Goal: Transaction & Acquisition: Purchase product/service

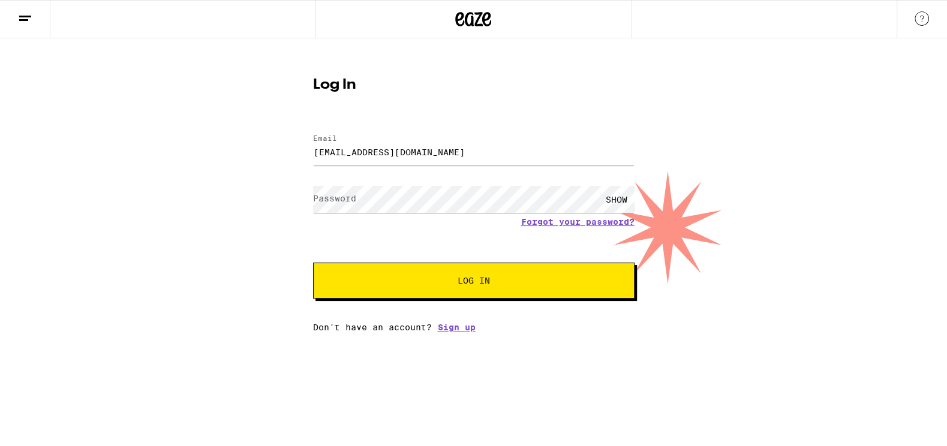
type input "[EMAIL_ADDRESS][DOMAIN_NAME]"
click at [359, 215] on div "SHOW" at bounding box center [474, 199] width 322 height 35
click at [354, 203] on label "Password" at bounding box center [334, 199] width 43 height 10
click at [313, 263] on button "Log In" at bounding box center [474, 281] width 322 height 36
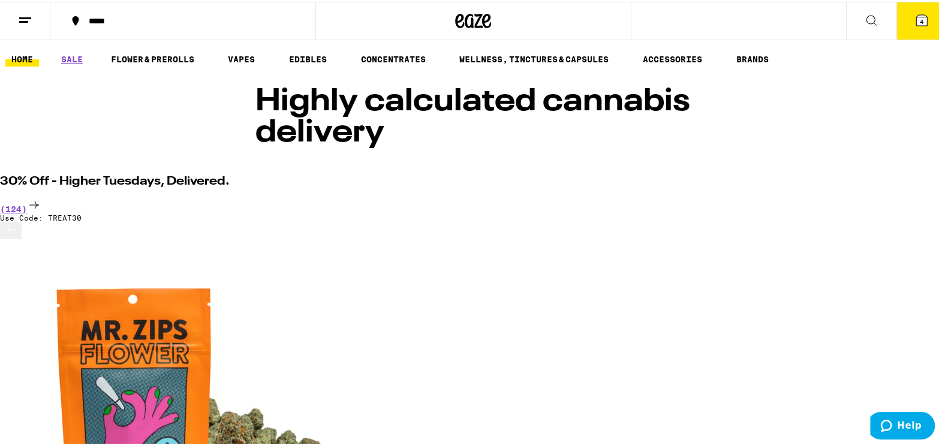
click at [920, 19] on icon at bounding box center [922, 18] width 14 height 14
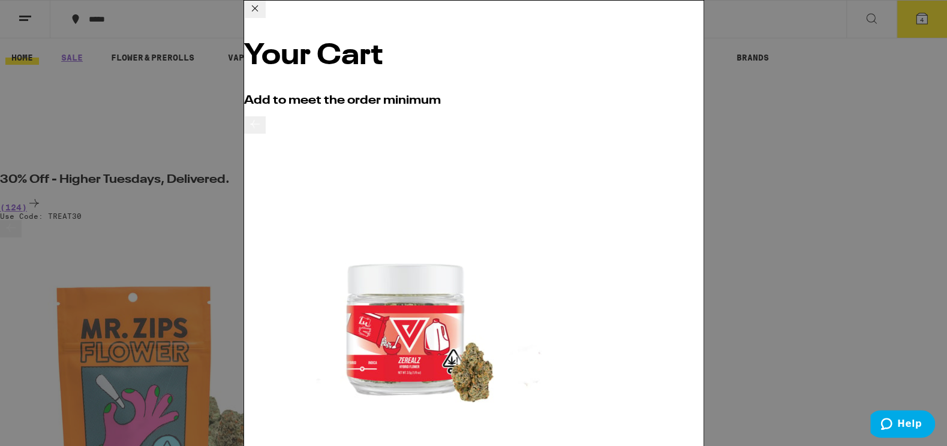
click at [266, 18] on button at bounding box center [255, 9] width 22 height 17
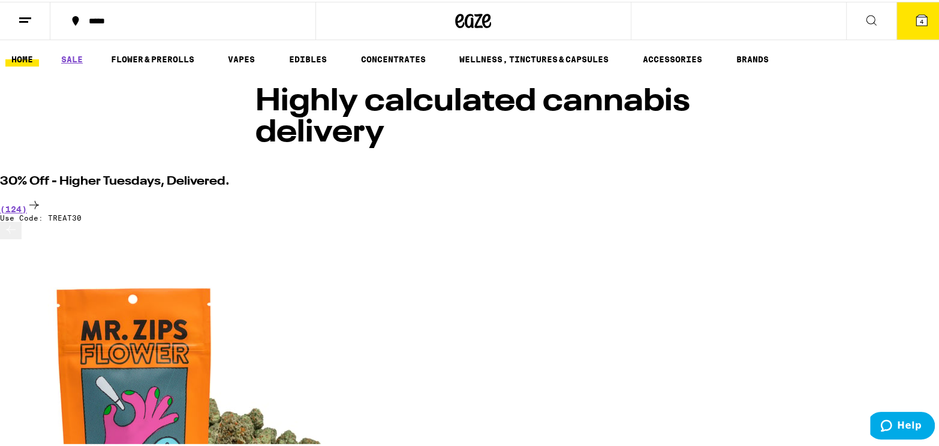
click at [915, 13] on icon at bounding box center [922, 18] width 14 height 14
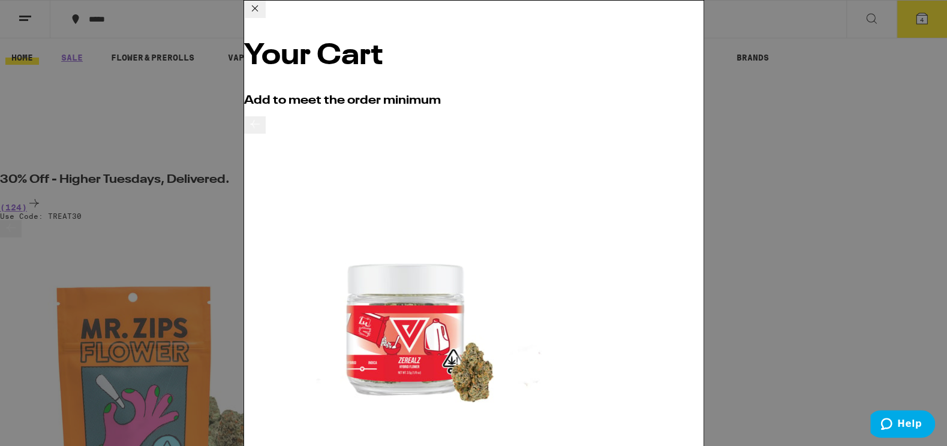
click at [262, 11] on icon at bounding box center [255, 8] width 14 height 14
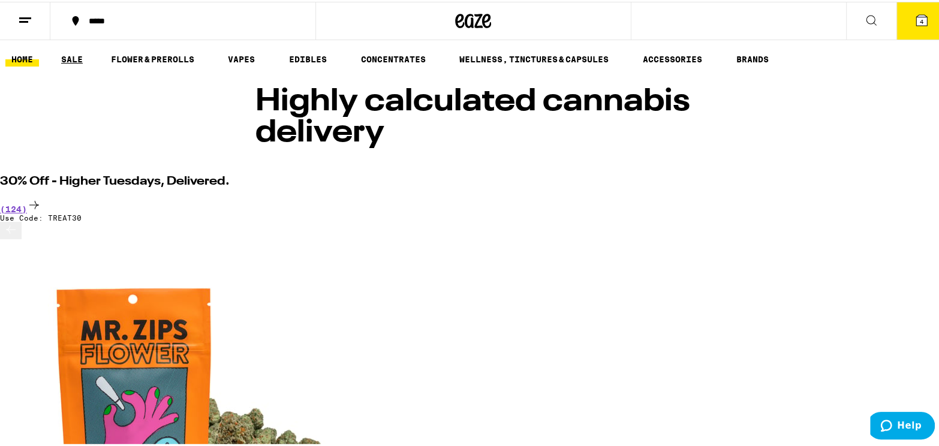
click at [83, 61] on link "SALE" at bounding box center [72, 58] width 22 height 10
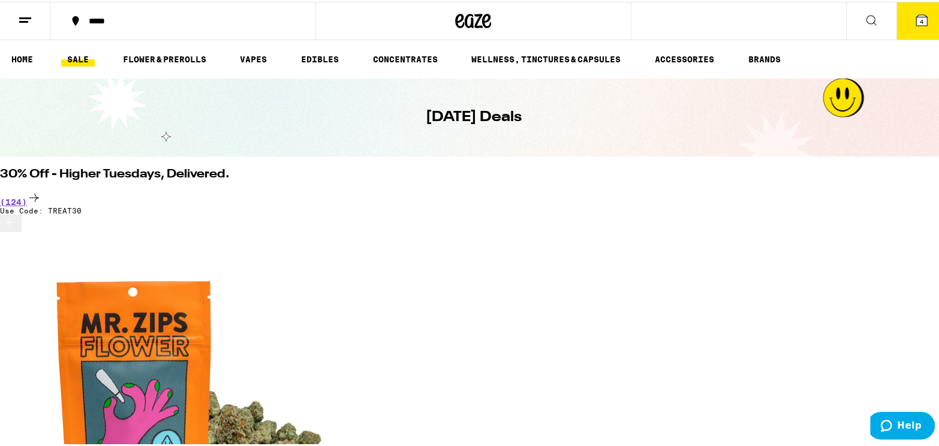
scroll to position [64, 0]
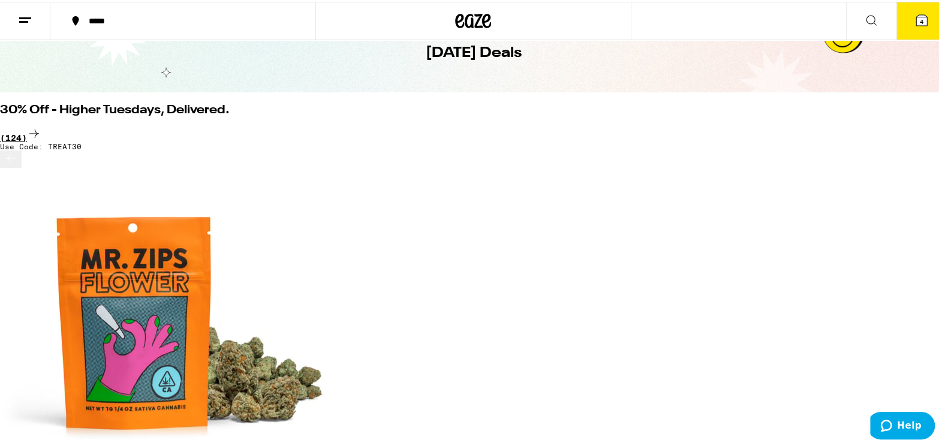
click at [868, 125] on div "(124)" at bounding box center [473, 133] width 947 height 16
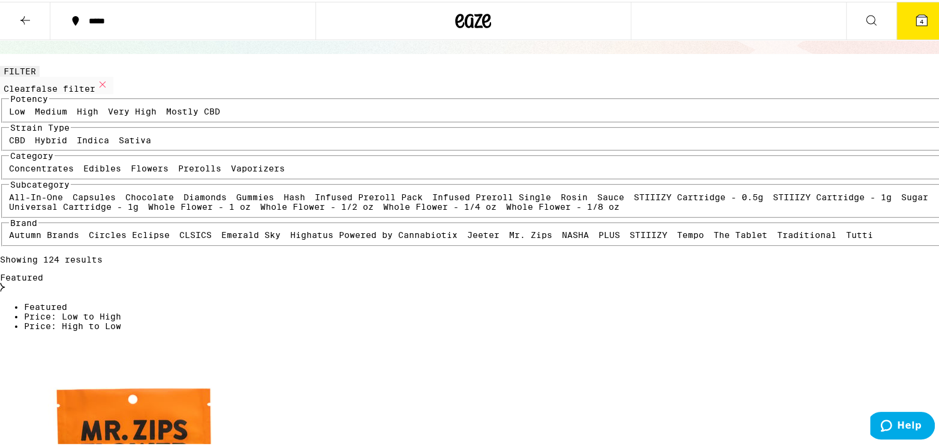
scroll to position [64, 0]
click at [121, 172] on label "Edibles" at bounding box center [102, 168] width 38 height 10
click at [86, 165] on input "Edibles" at bounding box center [86, 164] width 1 height 1
checkbox input "true"
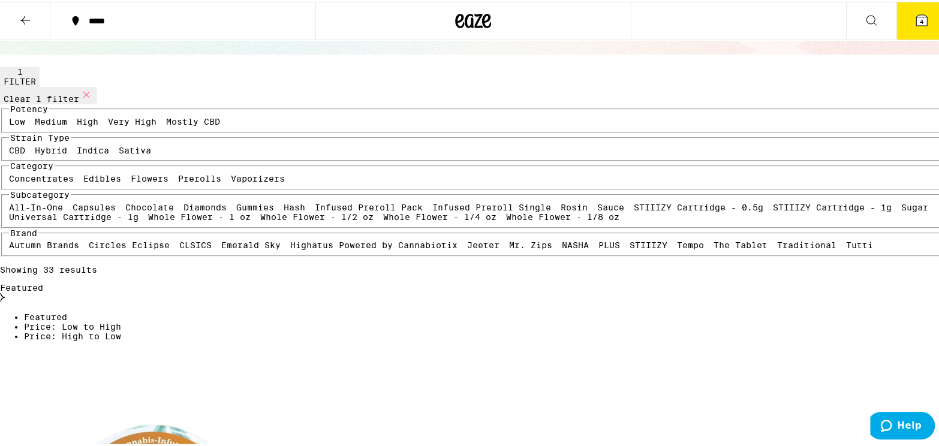
click at [108, 125] on label "Very High" at bounding box center [132, 120] width 49 height 10
click at [110, 118] on input "Very High" at bounding box center [110, 117] width 1 height 1
click at [108, 125] on label "Very High" at bounding box center [132, 120] width 49 height 10
click at [110, 118] on input "Very High" at bounding box center [110, 117] width 1 height 1
checkbox input "false"
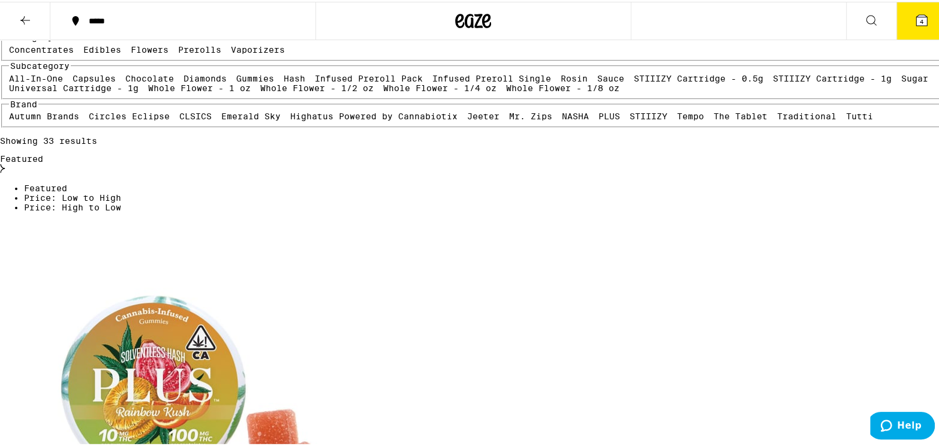
scroll to position [386, 0]
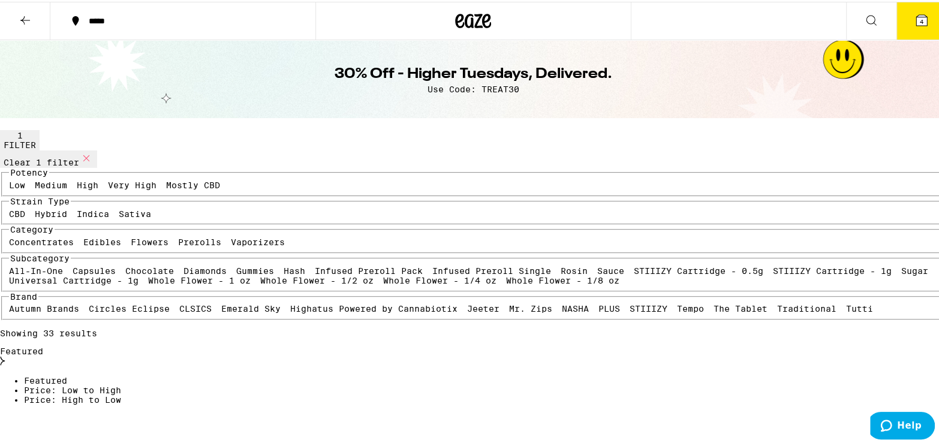
click at [33, 26] on button at bounding box center [25, 20] width 50 height 38
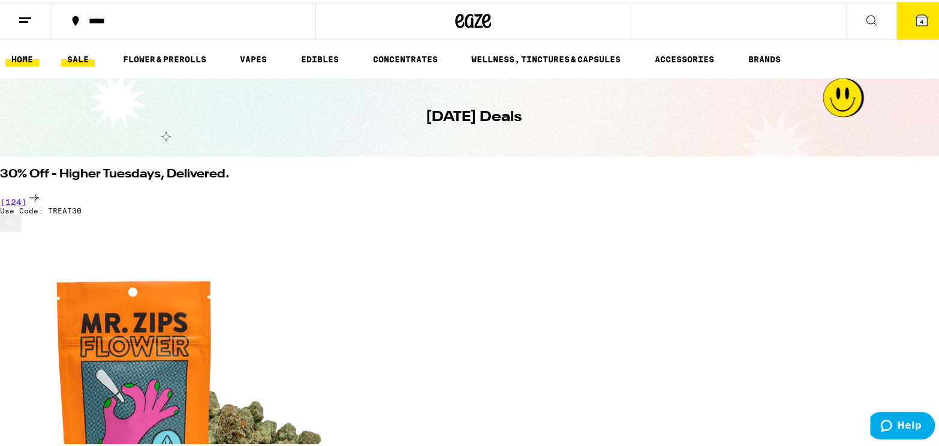
click at [25, 55] on link "HOME" at bounding box center [22, 57] width 34 height 14
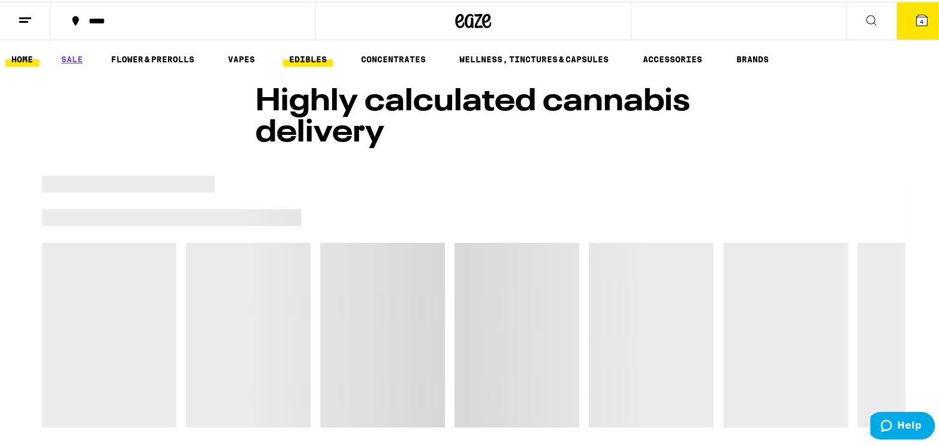
click at [327, 53] on link "EDIBLES" at bounding box center [308, 57] width 50 height 14
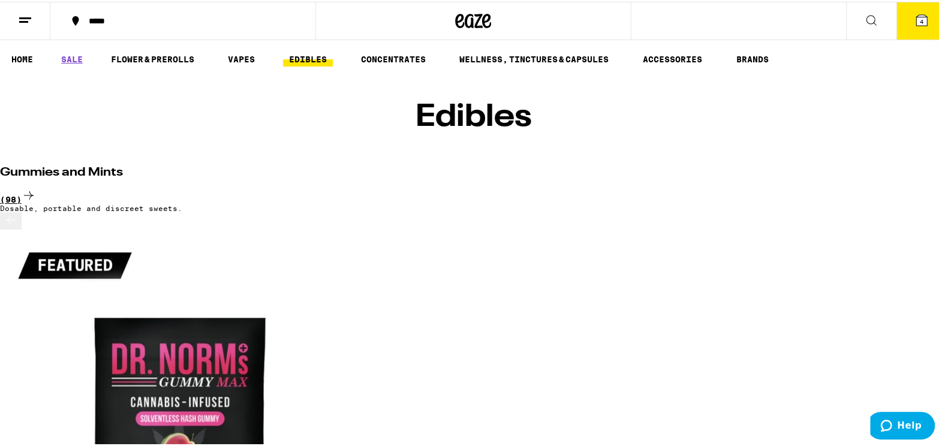
click at [865, 187] on div "(98)" at bounding box center [473, 195] width 947 height 16
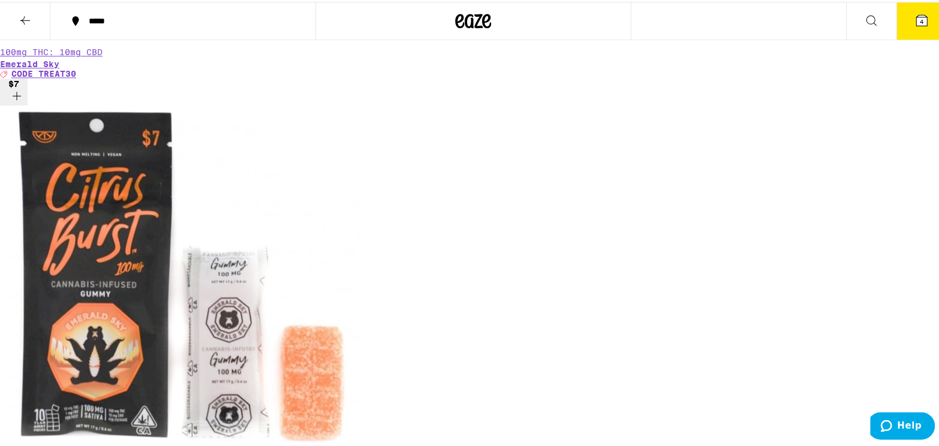
scroll to position [1223, 0]
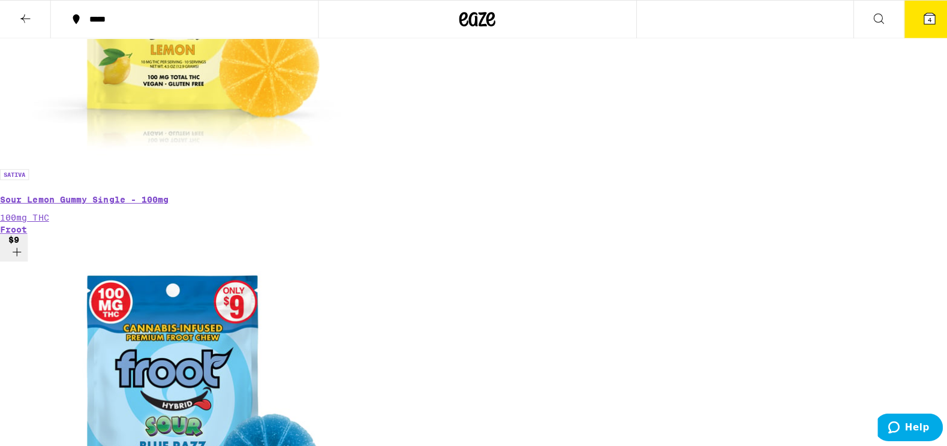
scroll to position [3154, 0]
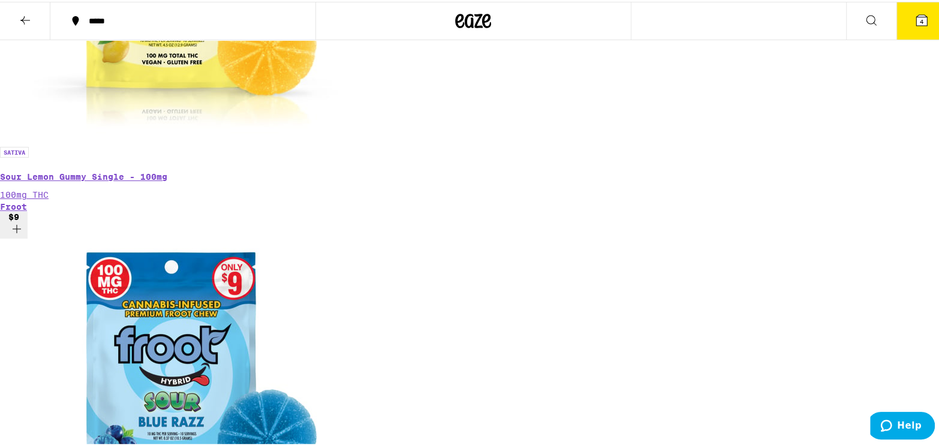
click at [918, 15] on icon at bounding box center [922, 18] width 11 height 11
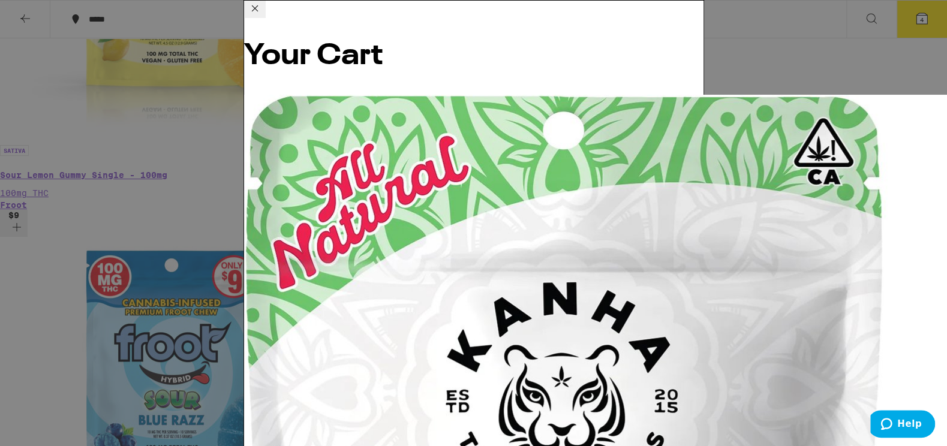
scroll to position [143, 0]
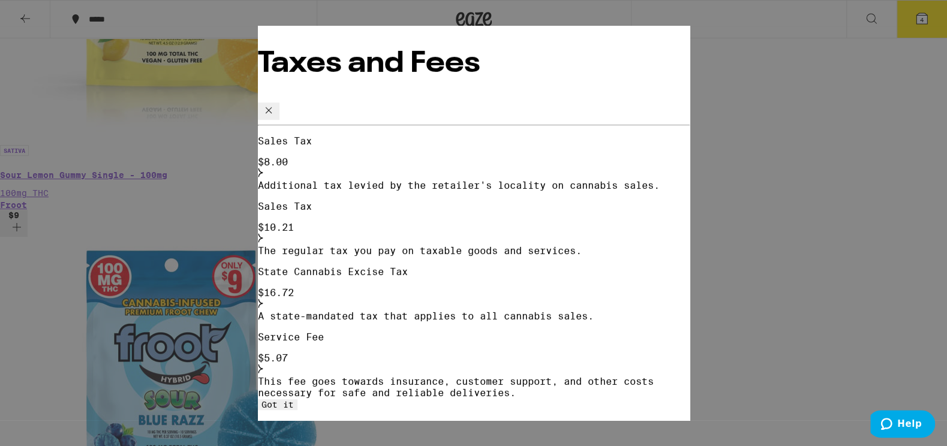
click at [276, 103] on icon at bounding box center [269, 110] width 14 height 14
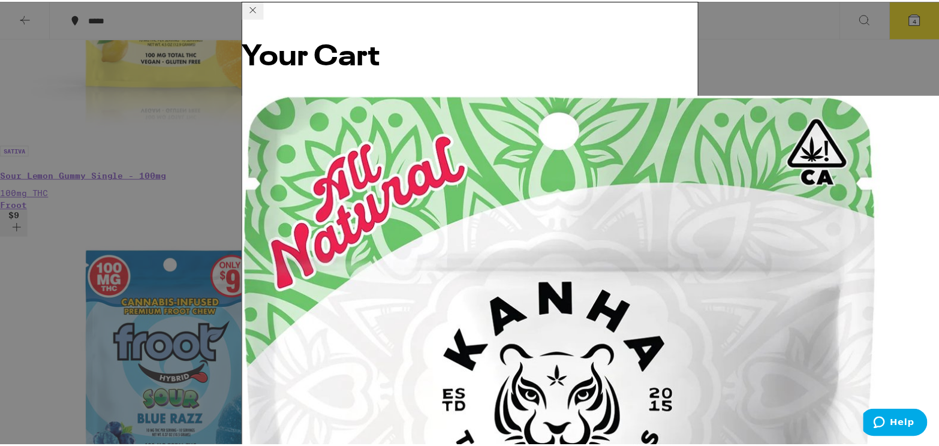
scroll to position [0, 0]
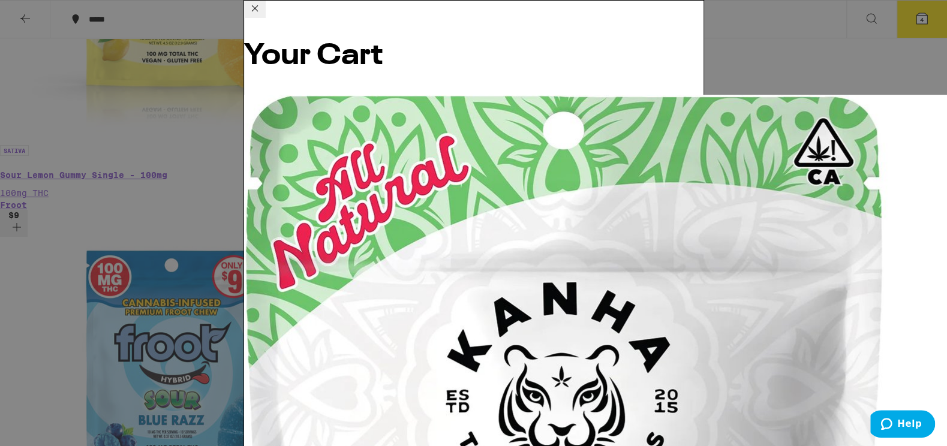
click at [179, 217] on div "Your Cart Watermelon Gummies Kanha $15 1 Mango Gummies Kanha $15 1 Blood Orange…" at bounding box center [473, 223] width 947 height 446
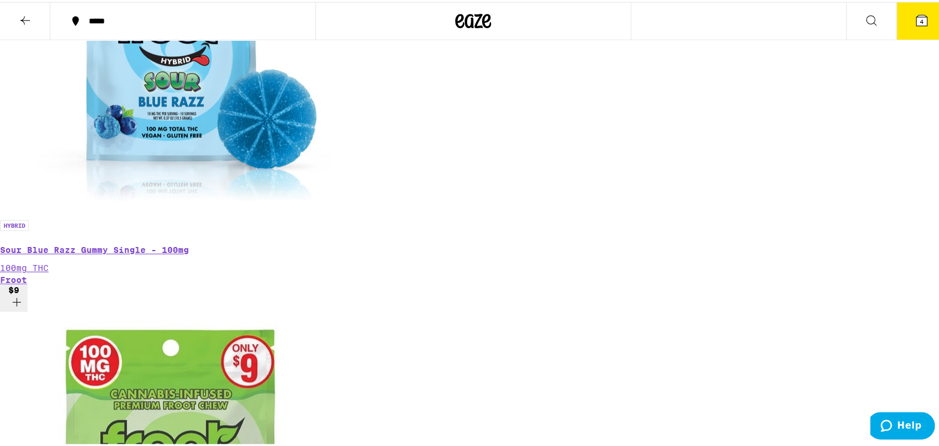
scroll to position [3476, 0]
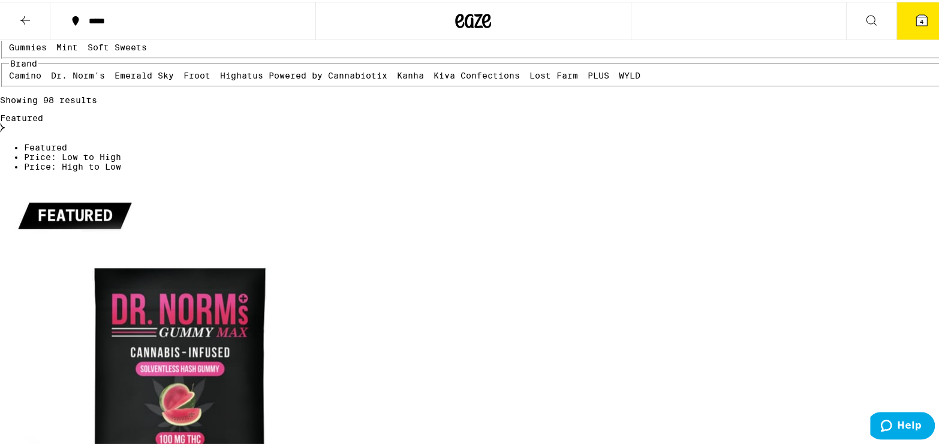
scroll to position [64, 0]
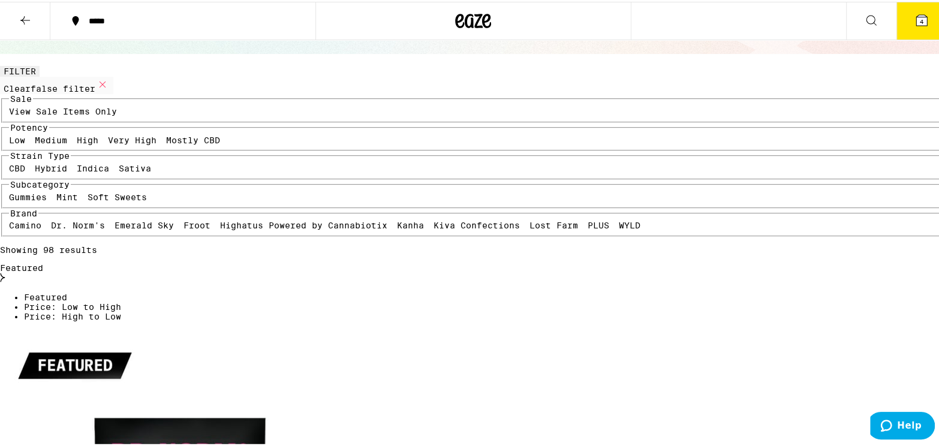
click at [108, 143] on label "Very High" at bounding box center [132, 139] width 49 height 10
click at [110, 136] on input "Very High" at bounding box center [110, 136] width 1 height 1
checkbox input "true"
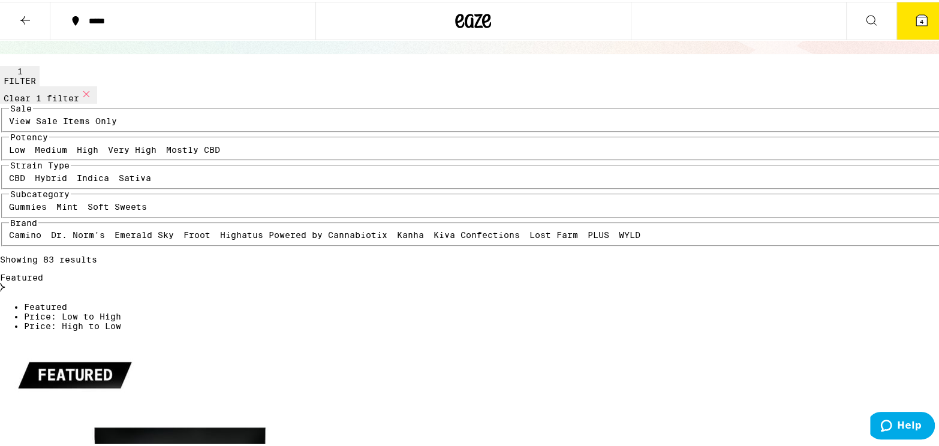
click at [87, 124] on label "View Sale Items Only" at bounding box center [63, 120] width 108 height 10
click at [12, 117] on input "View Sale Items Only" at bounding box center [11, 116] width 1 height 1
checkbox input "true"
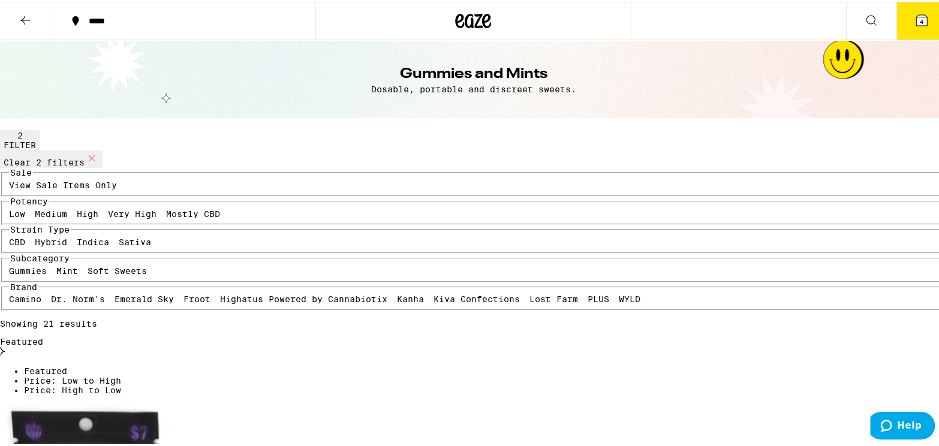
scroll to position [193, 0]
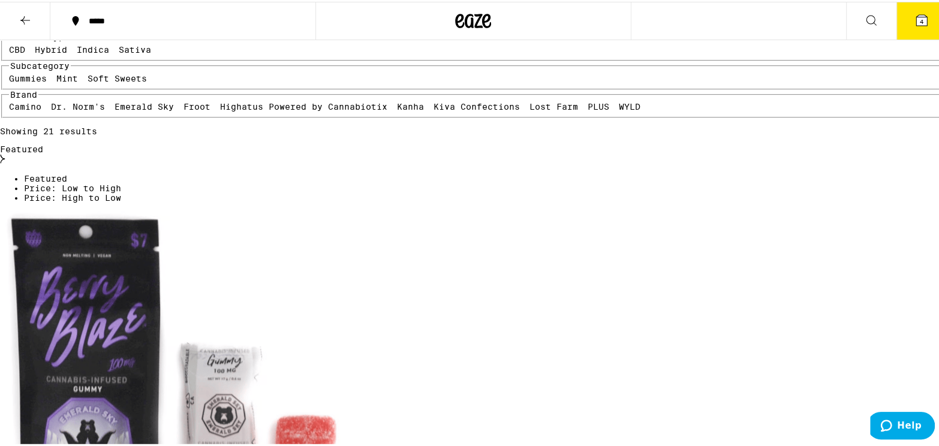
click at [67, 53] on label "Hybrid" at bounding box center [51, 48] width 32 height 10
click at [38, 46] on input "Hybrid" at bounding box center [37, 45] width 1 height 1
checkbox input "true"
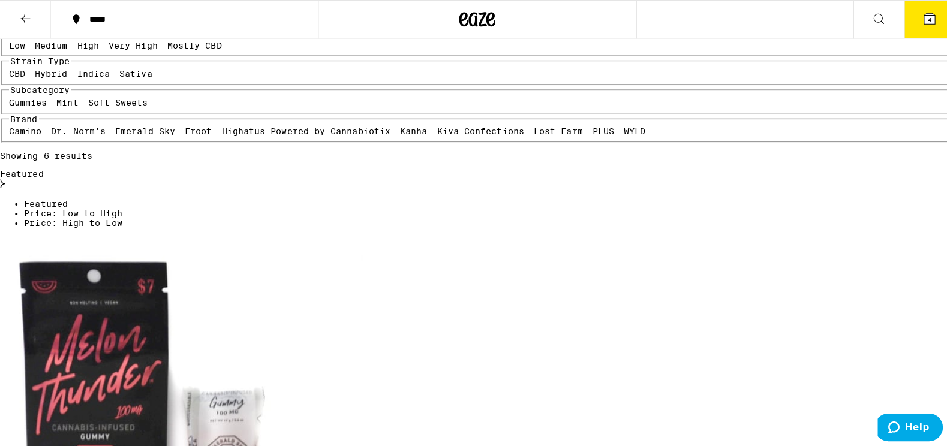
scroll to position [128, 0]
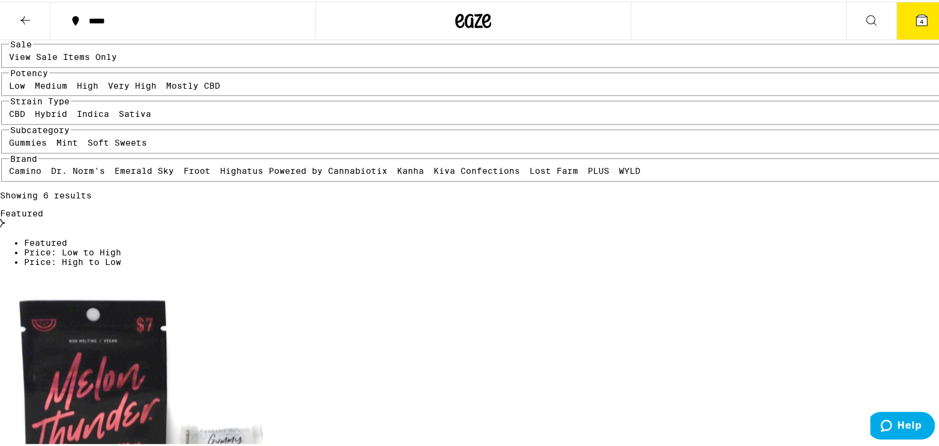
click at [926, 14] on button "4" at bounding box center [922, 19] width 50 height 37
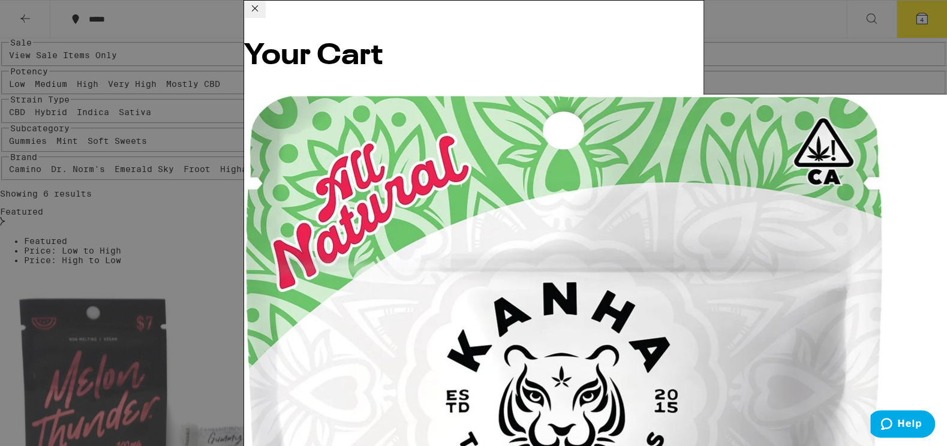
scroll to position [143, 0]
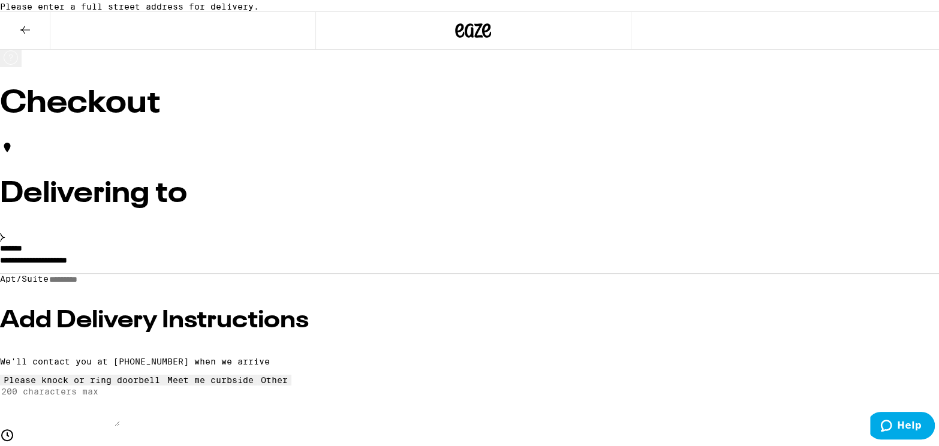
scroll to position [64, 0]
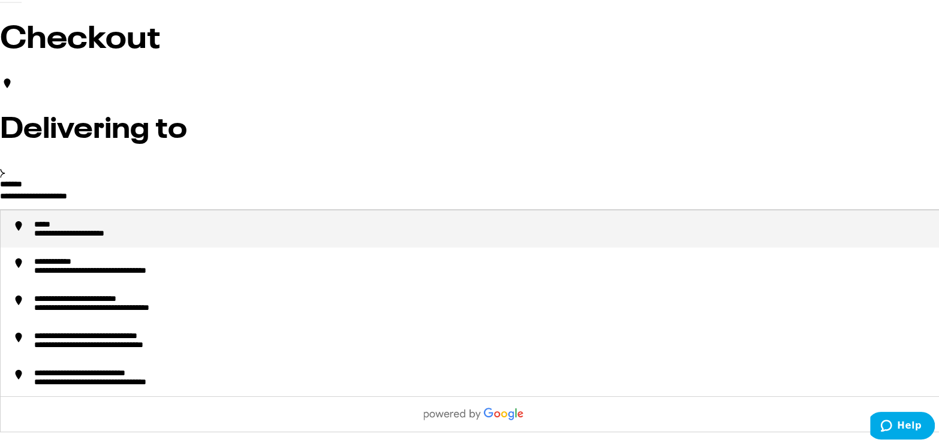
drag, startPoint x: 261, startPoint y: 211, endPoint x: 74, endPoint y: 216, distance: 187.2
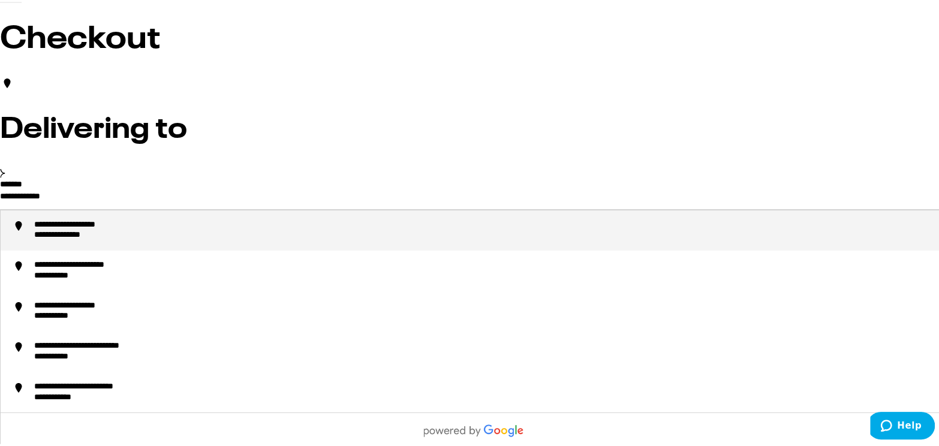
click at [143, 229] on div "**********" at bounding box center [88, 223] width 109 height 11
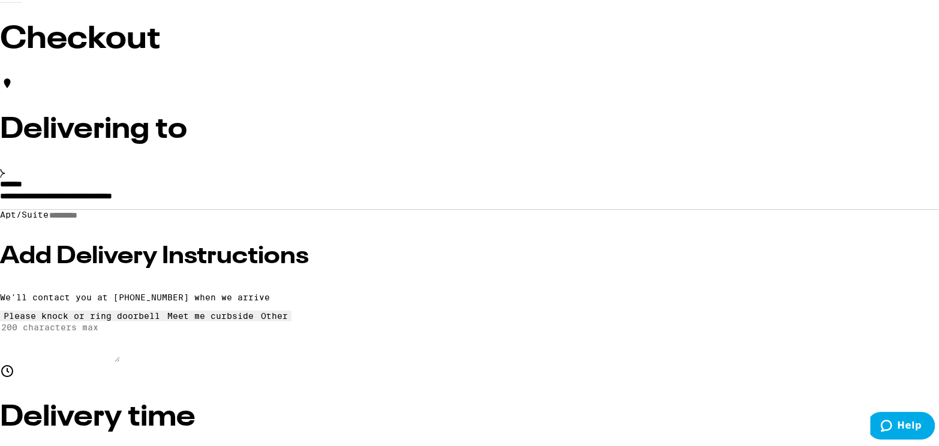
type input "**********"
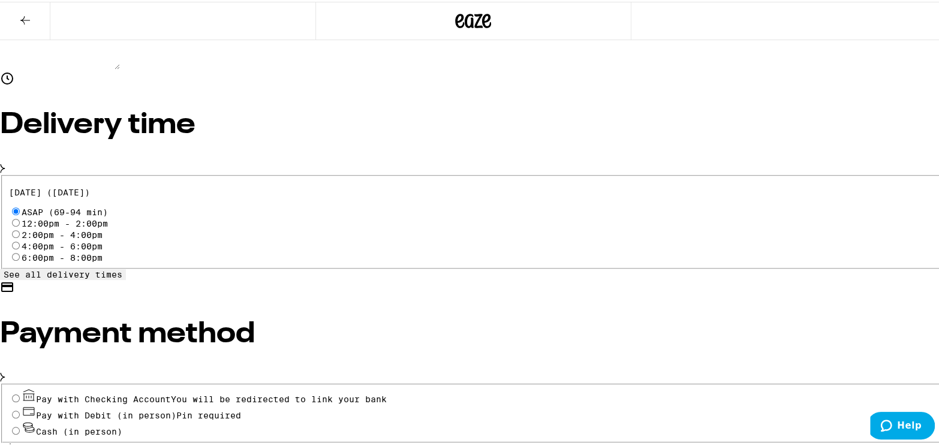
scroll to position [389, 0]
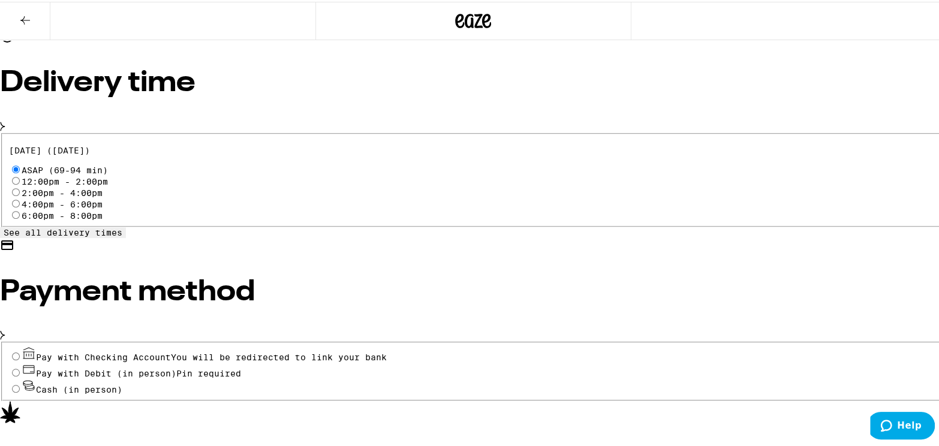
click at [122, 383] on span "Cash (in person)" at bounding box center [72, 388] width 101 height 10
click at [20, 383] on input "Cash (in person)" at bounding box center [16, 387] width 8 height 8
radio input "true"
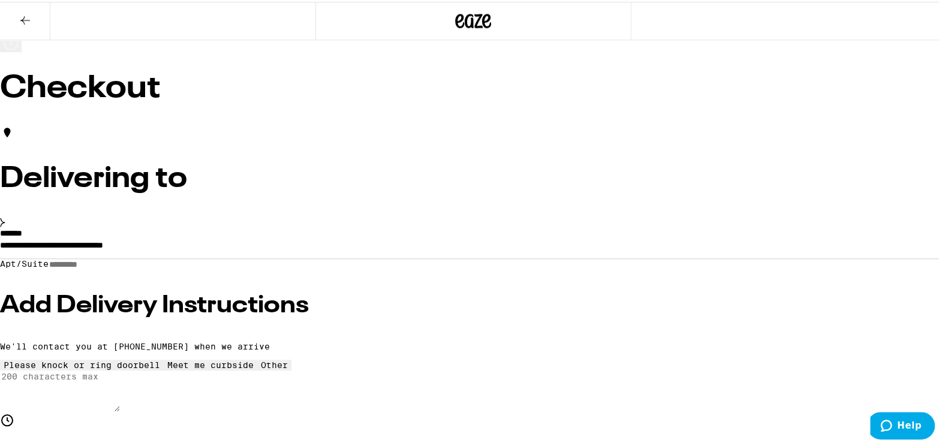
scroll to position [4, 0]
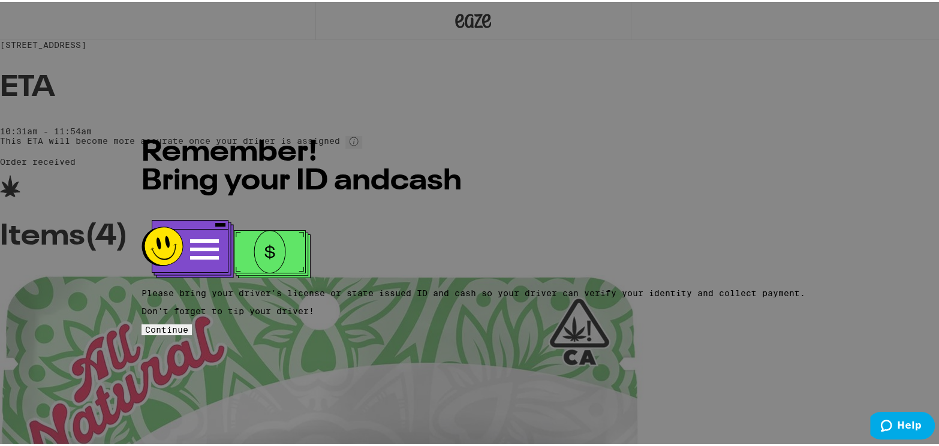
click at [188, 323] on span "Continue" at bounding box center [166, 328] width 43 height 10
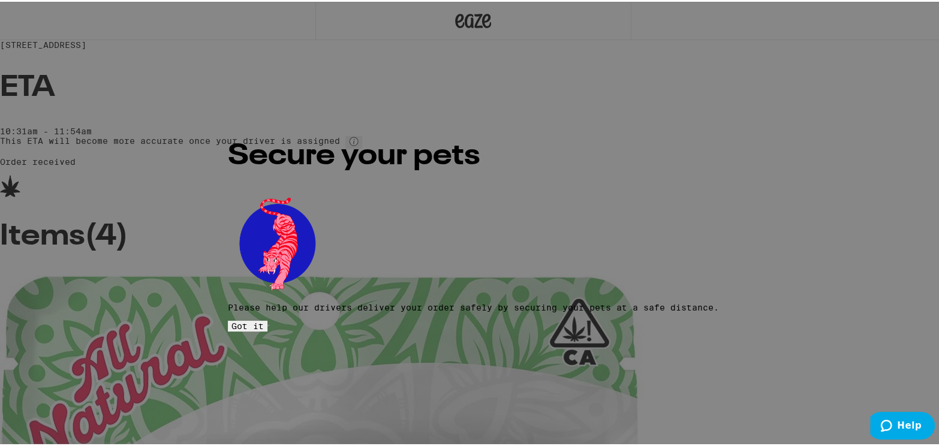
click at [264, 320] on span "Got it" at bounding box center [248, 325] width 32 height 10
